Goal: Task Accomplishment & Management: Use online tool/utility

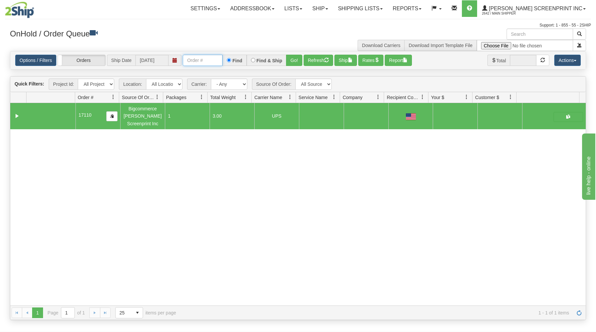
click at [202, 59] on input "text" at bounding box center [203, 60] width 40 height 11
type input "17112"
click at [297, 60] on button "Go!" at bounding box center [294, 60] width 16 height 11
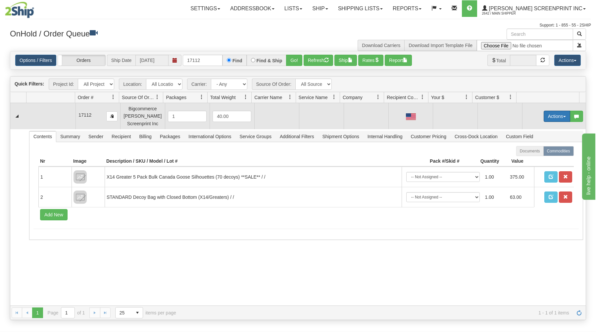
click at [545, 118] on button "Actions" at bounding box center [557, 116] width 26 height 11
click at [523, 129] on span at bounding box center [525, 128] width 5 height 5
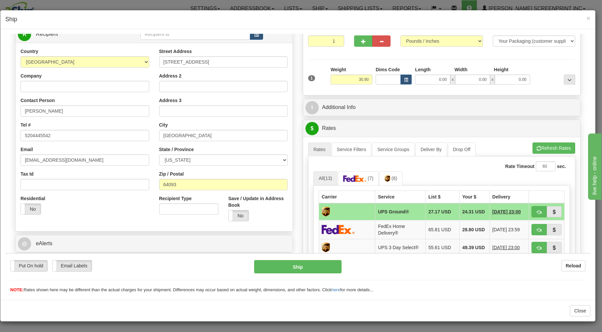
scroll to position [71, 0]
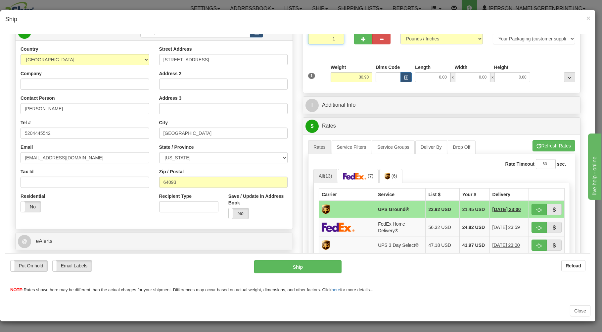
click at [325, 41] on input "1" at bounding box center [326, 38] width 36 height 11
click at [347, 78] on input "30.90" at bounding box center [352, 77] width 42 height 10
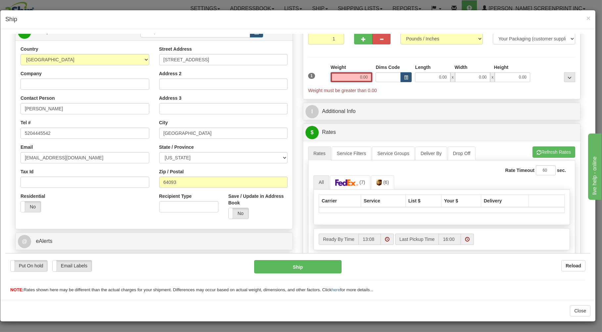
type input "30.90"
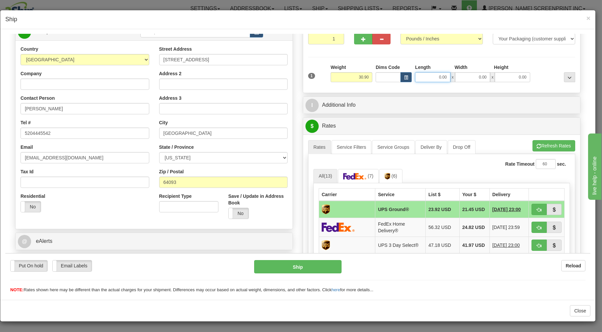
click at [436, 81] on input "0.00" at bounding box center [432, 77] width 35 height 10
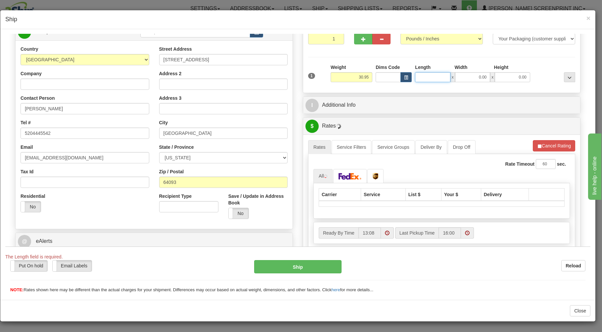
type input "30.90"
type input "38.00"
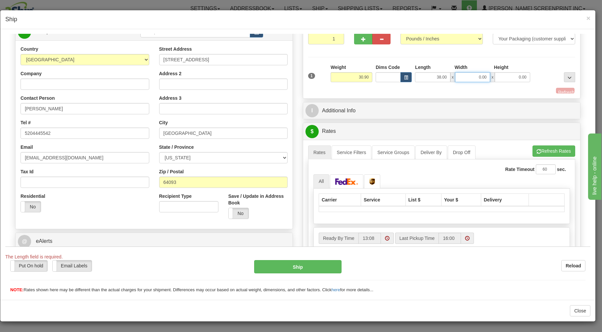
drag, startPoint x: 476, startPoint y: 79, endPoint x: 465, endPoint y: 80, distance: 11.0
click at [476, 79] on input "0.00" at bounding box center [472, 77] width 35 height 10
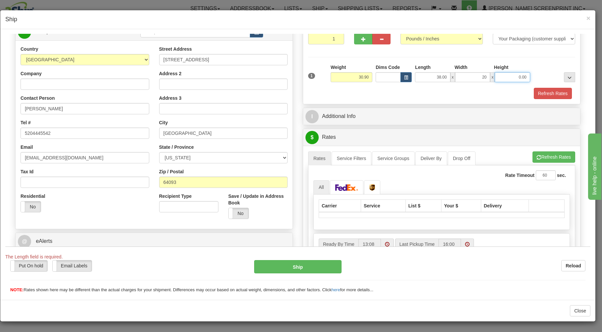
type input "20.00"
click at [520, 75] on input "0.00" at bounding box center [512, 77] width 35 height 10
type input "9"
type input "30.95"
type input "9.00"
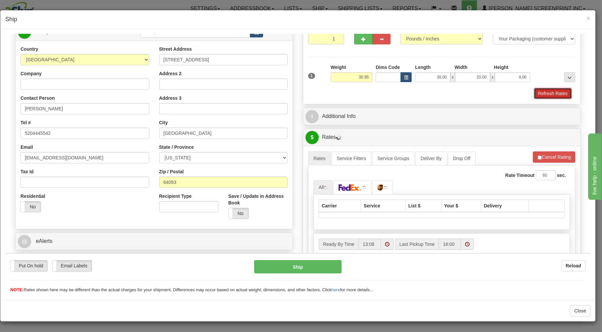
click at [548, 98] on button "Refresh Rates" at bounding box center [553, 92] width 38 height 11
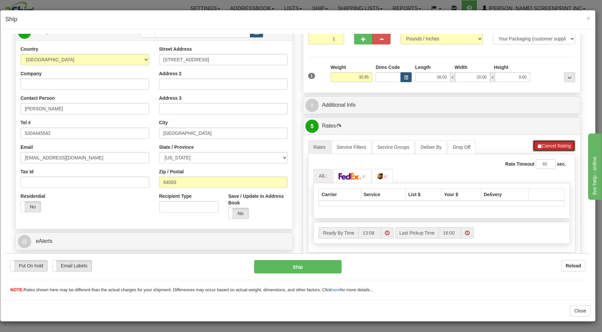
click at [556, 149] on button "Cancel Rating" at bounding box center [554, 145] width 42 height 11
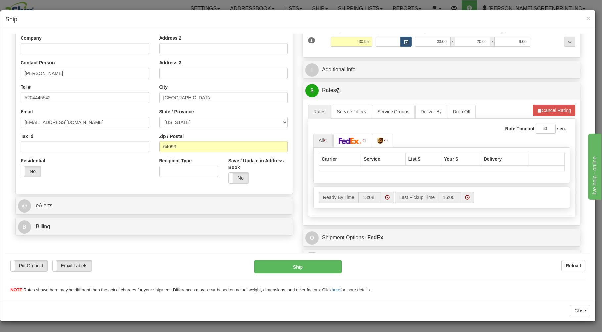
scroll to position [119, 0]
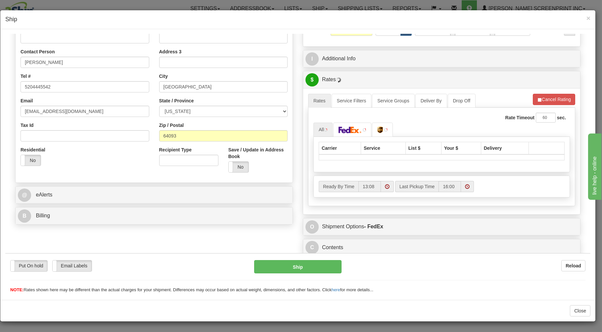
type input "30.90"
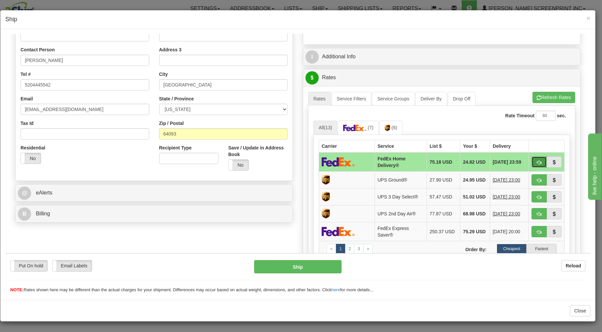
click at [537, 164] on span "button" at bounding box center [539, 162] width 5 height 4
type input "90"
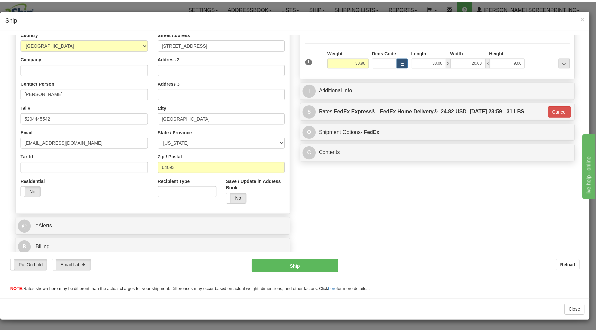
scroll to position [87, 0]
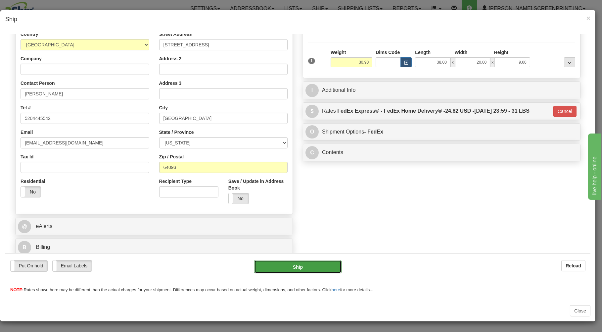
click at [316, 266] on button "Ship" at bounding box center [298, 266] width 88 height 13
